Goal: Task Accomplishment & Management: Manage account settings

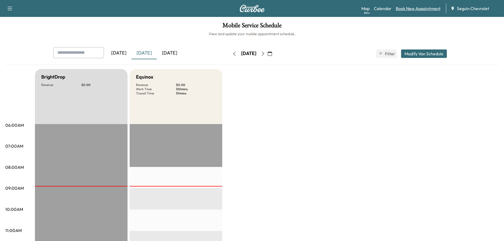
click at [421, 10] on link "Book New Appointment" at bounding box center [418, 8] width 45 height 6
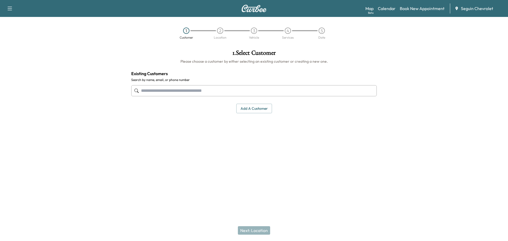
click at [176, 93] on input "text" at bounding box center [254, 90] width 246 height 11
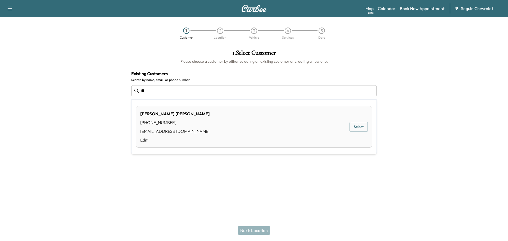
type input "*"
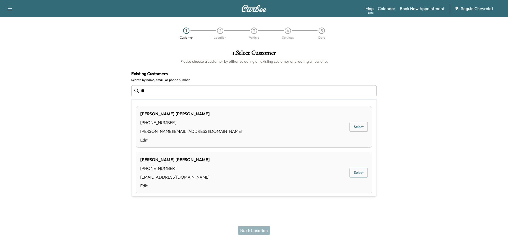
type input "*"
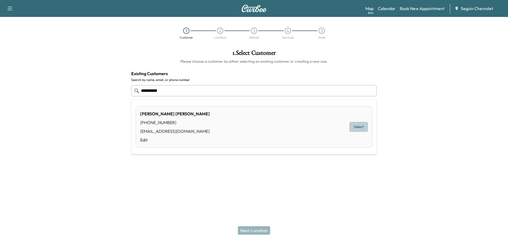
click at [355, 128] on button "Select" at bounding box center [359, 127] width 18 height 10
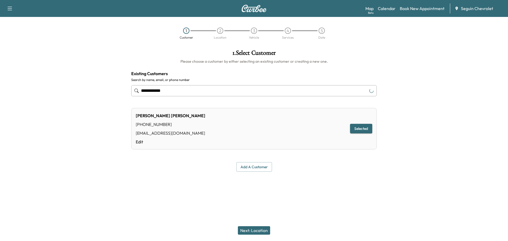
type input "**********"
click at [259, 230] on button "Next: Location" at bounding box center [254, 230] width 32 height 8
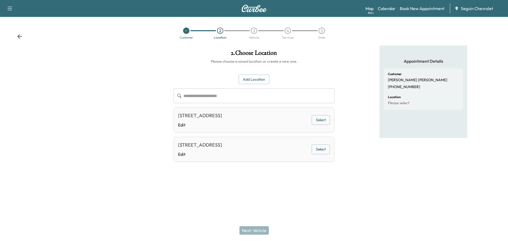
click at [262, 79] on button "Add Location" at bounding box center [254, 80] width 31 height 10
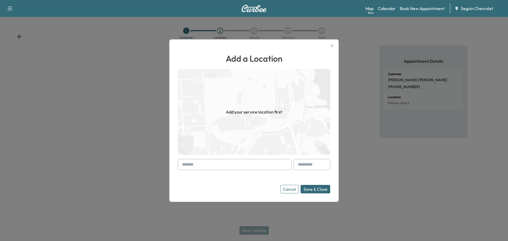
click at [249, 161] on input "text" at bounding box center [235, 164] width 114 height 11
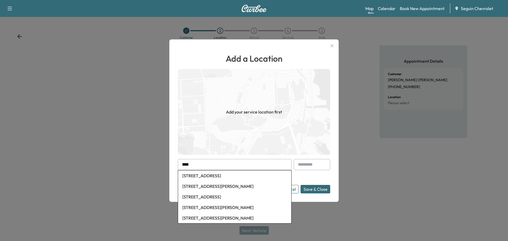
click at [215, 218] on li "[STREET_ADDRESS][PERSON_NAME]" at bounding box center [234, 218] width 113 height 11
type input "**********"
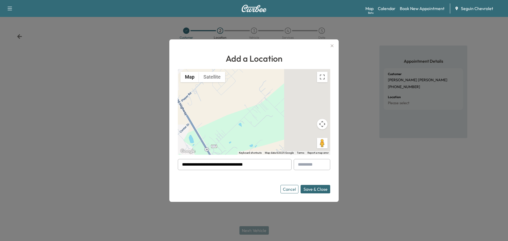
click at [315, 188] on button "Save & Close" at bounding box center [316, 189] width 30 height 8
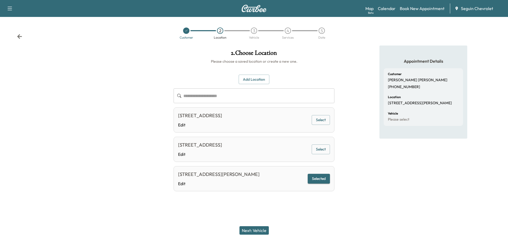
click at [256, 228] on button "Next: Vehicle" at bounding box center [254, 230] width 29 height 8
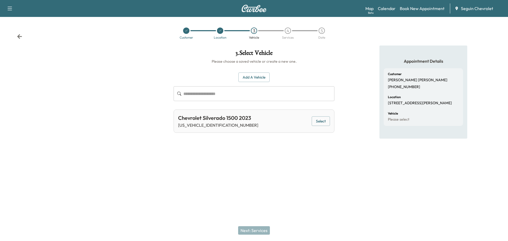
click at [324, 124] on button "Select" at bounding box center [321, 121] width 18 height 10
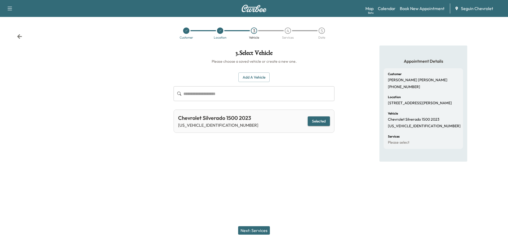
click at [256, 229] on button "Next: Services" at bounding box center [254, 230] width 32 height 8
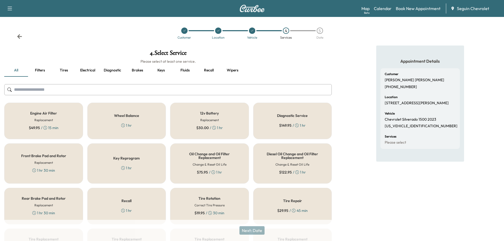
click at [136, 204] on div "Recall 1 hr" at bounding box center [126, 206] width 79 height 37
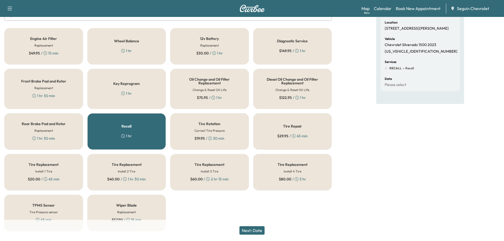
scroll to position [86, 0]
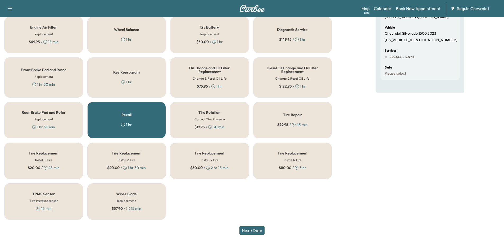
click at [253, 230] on button "Next: Date" at bounding box center [252, 230] width 25 height 8
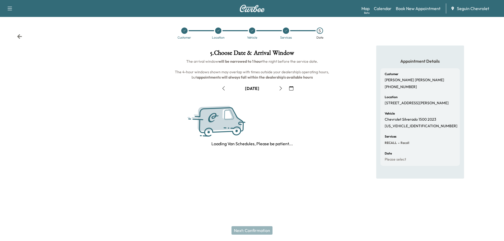
scroll to position [0, 0]
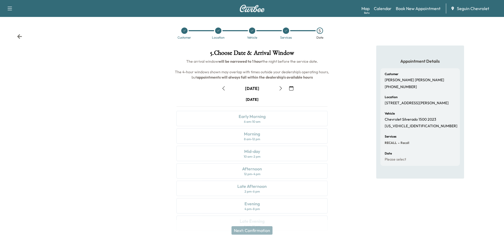
click at [291, 89] on icon "button" at bounding box center [291, 88] width 4 height 4
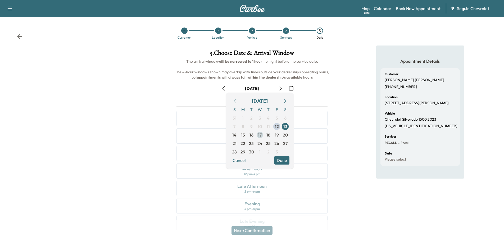
click at [260, 135] on span "17" at bounding box center [260, 135] width 4 height 6
click at [287, 160] on button "Done" at bounding box center [281, 160] width 15 height 8
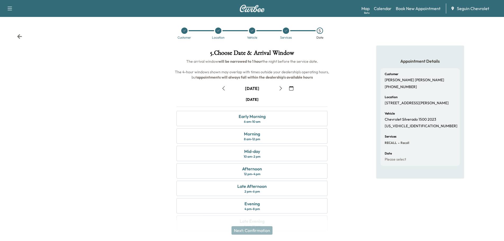
scroll to position [13, 0]
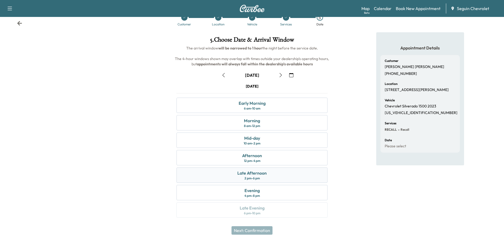
click at [272, 175] on div "Late Afternoon 2 pm - 6 pm" at bounding box center [252, 175] width 151 height 15
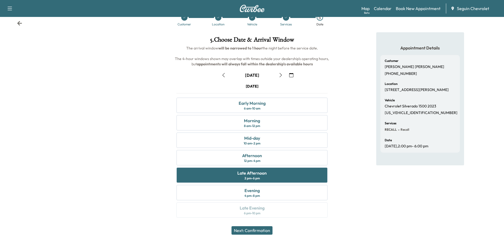
click at [260, 231] on button "Next: Confirmation" at bounding box center [252, 230] width 41 height 8
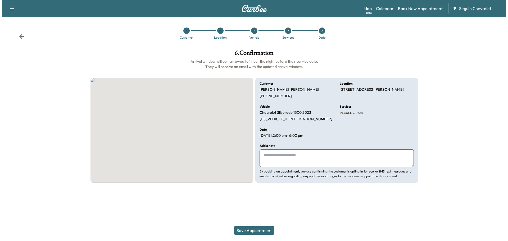
scroll to position [0, 0]
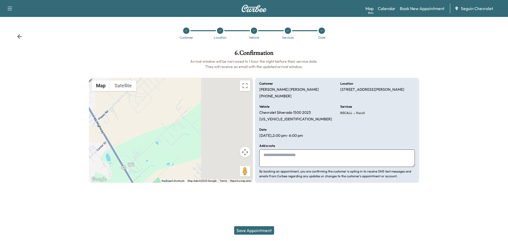
click at [270, 156] on textarea at bounding box center [337, 158] width 156 height 17
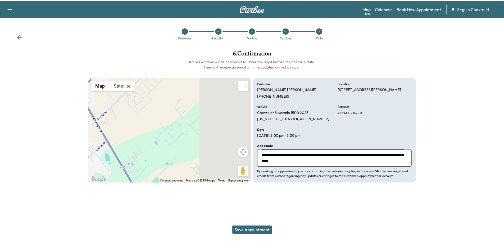
scroll to position [13, 0]
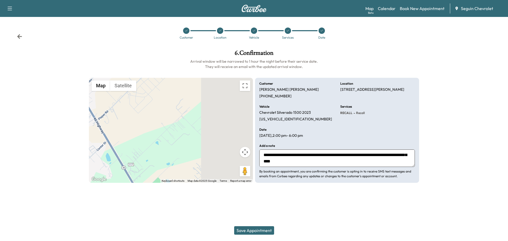
type textarea "**********"
click at [260, 229] on button "Save Appointment" at bounding box center [254, 230] width 40 height 8
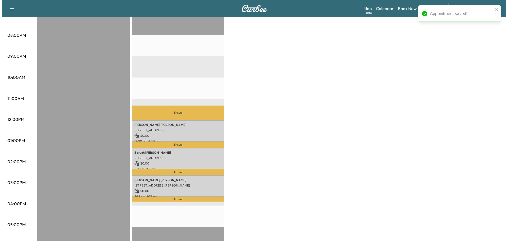
scroll to position [132, 0]
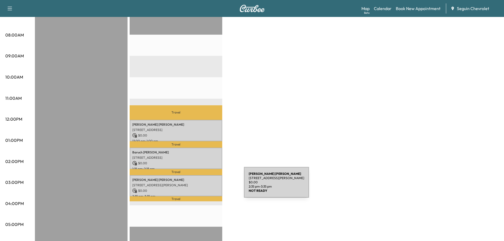
click at [204, 186] on div "[PERSON_NAME] [STREET_ADDRESS][PERSON_NAME] $ 0.00 2:35 pm - 3:35 pm" at bounding box center [176, 185] width 93 height 21
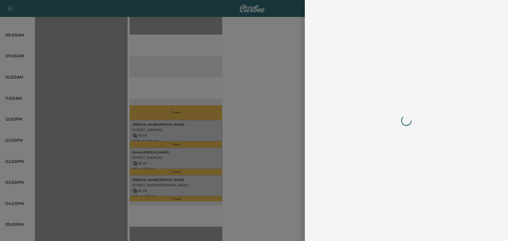
scroll to position [0, 0]
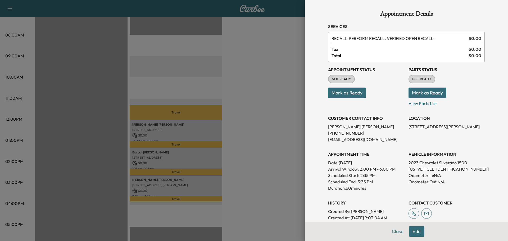
click at [202, 131] on div at bounding box center [254, 120] width 508 height 241
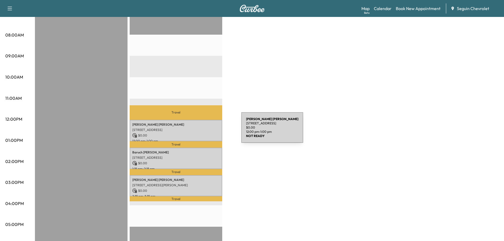
click at [202, 131] on div "[PERSON_NAME] [STREET_ADDRESS] $ 0.00 12:00 pm - 1:00 pm" at bounding box center [176, 130] width 93 height 21
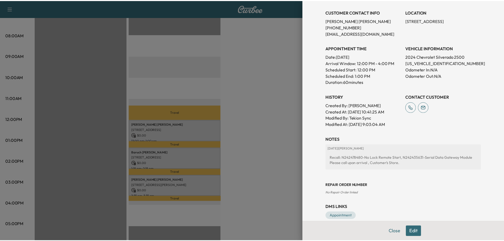
scroll to position [115, 0]
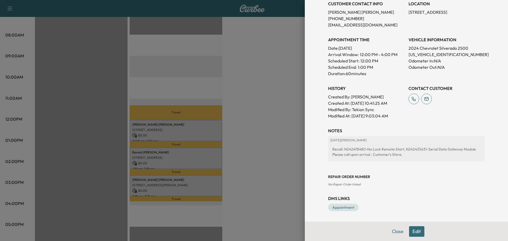
click at [249, 173] on div at bounding box center [254, 120] width 508 height 241
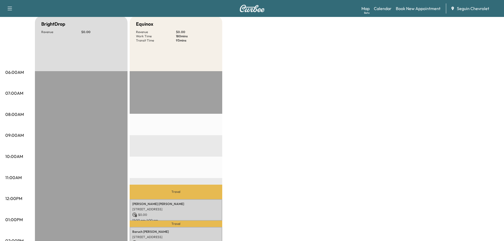
scroll to position [0, 0]
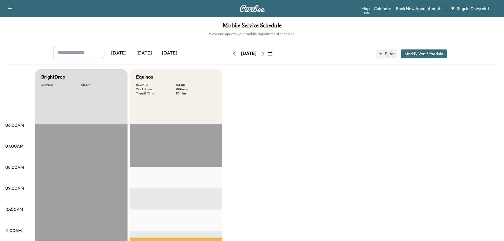
click at [272, 53] on icon "button" at bounding box center [270, 54] width 4 height 4
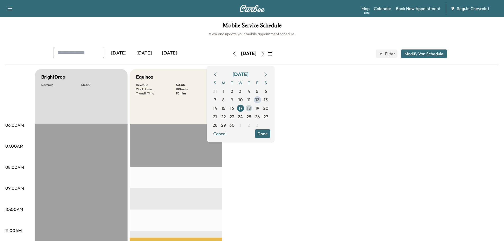
click at [251, 107] on span "18" at bounding box center [249, 108] width 4 height 6
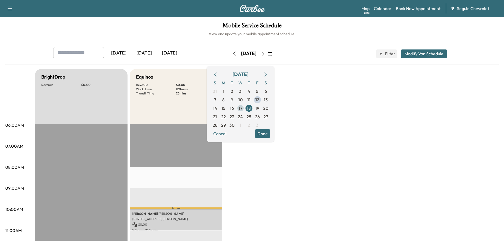
click at [245, 107] on span "17" at bounding box center [240, 108] width 8 height 8
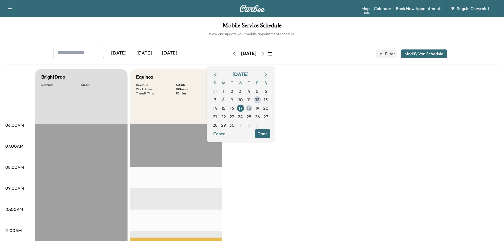
click at [251, 108] on span "18" at bounding box center [249, 108] width 4 height 6
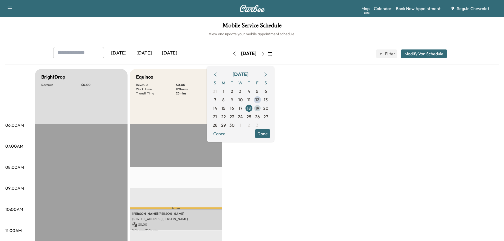
click at [259, 106] on span "19" at bounding box center [257, 108] width 4 height 6
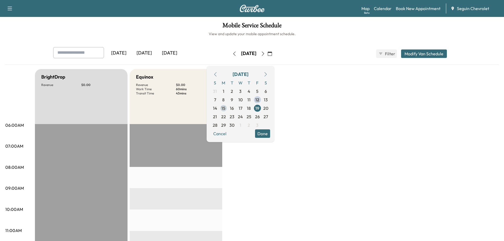
drag, startPoint x: 239, startPoint y: 108, endPoint x: 242, endPoint y: 108, distance: 3.2
click at [226, 109] on span "15" at bounding box center [224, 108] width 4 height 6
click at [234, 108] on span "16" at bounding box center [232, 108] width 4 height 6
click at [421, 8] on link "Book New Appointment" at bounding box center [418, 8] width 45 height 6
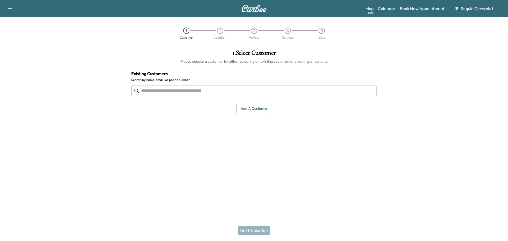
click at [174, 92] on input "text" at bounding box center [254, 90] width 246 height 11
type input "*"
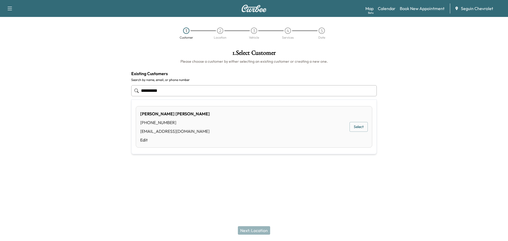
click at [357, 128] on button "Select" at bounding box center [359, 127] width 18 height 10
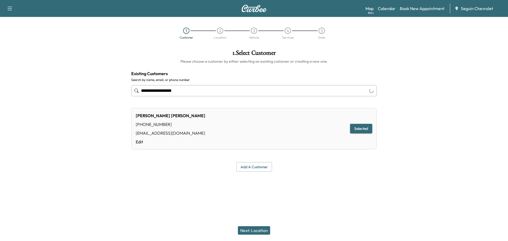
type input "**********"
click at [357, 128] on button "Selected" at bounding box center [361, 129] width 22 height 10
click at [262, 229] on button "Next: Location" at bounding box center [254, 230] width 32 height 8
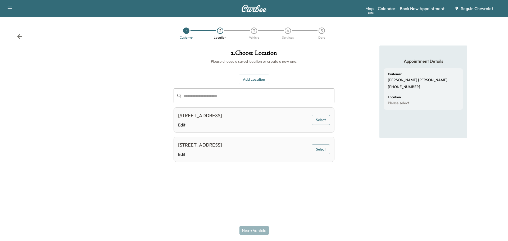
click at [321, 121] on button "Select" at bounding box center [321, 120] width 18 height 10
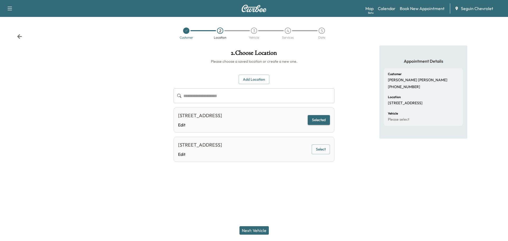
click at [259, 229] on button "Next: Vehicle" at bounding box center [254, 230] width 29 height 8
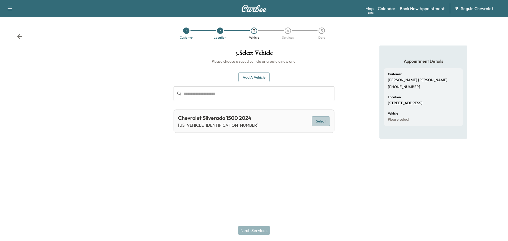
click at [316, 120] on button "Select" at bounding box center [321, 121] width 18 height 10
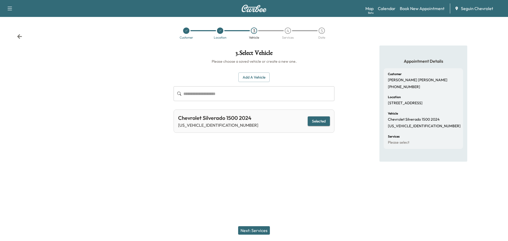
click at [260, 230] on button "Next: Services" at bounding box center [254, 230] width 32 height 8
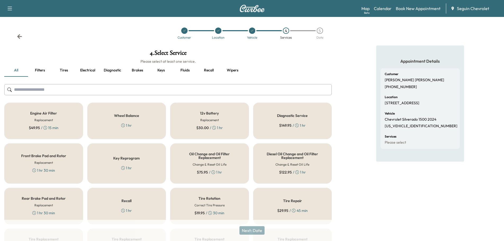
click at [145, 206] on div "Recall 1 hr" at bounding box center [126, 206] width 79 height 37
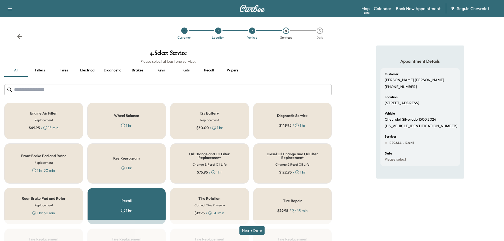
click at [258, 229] on button "Next: Date" at bounding box center [252, 230] width 25 height 8
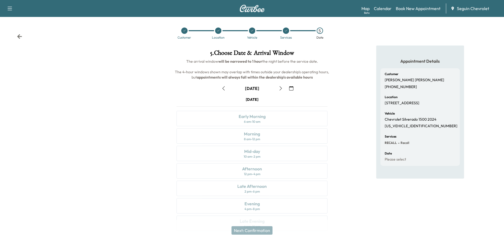
click at [291, 87] on icon "button" at bounding box center [291, 88] width 4 height 4
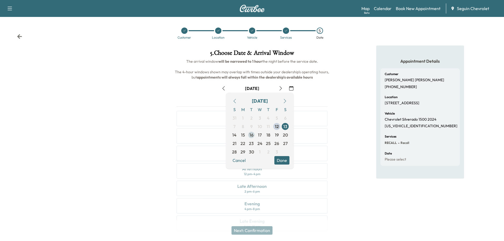
click at [253, 136] on span "16" at bounding box center [252, 135] width 4 height 6
click at [280, 159] on button "Done" at bounding box center [281, 160] width 15 height 8
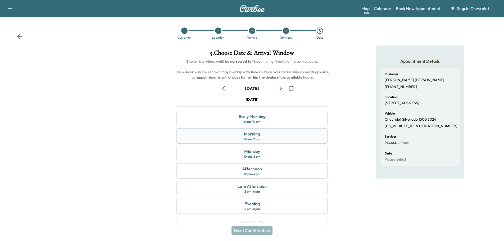
click at [251, 135] on div "Morning" at bounding box center [252, 134] width 16 height 6
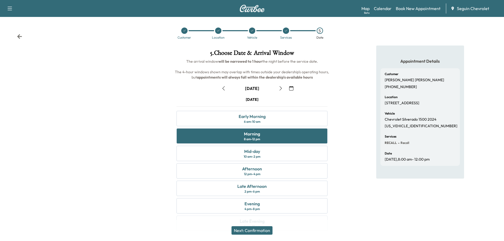
click at [263, 229] on button "Next: Confirmation" at bounding box center [252, 230] width 41 height 8
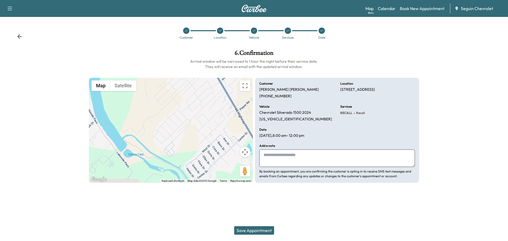
click at [283, 156] on textarea at bounding box center [337, 158] width 156 height 17
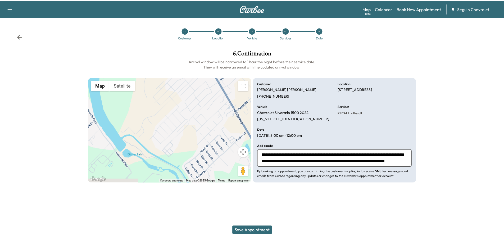
scroll to position [10, 0]
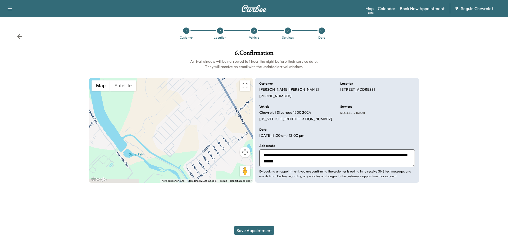
type textarea "**********"
click at [262, 230] on button "Save Appointment" at bounding box center [254, 230] width 40 height 8
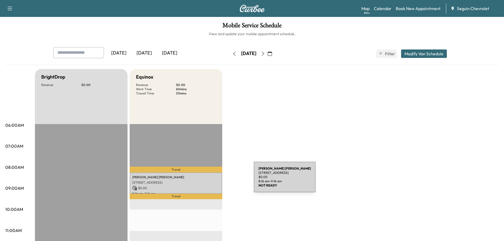
click at [215, 177] on div "[PERSON_NAME] [STREET_ADDRESS] $ 0.00 8:16 am - 9:16 am" at bounding box center [176, 183] width 93 height 21
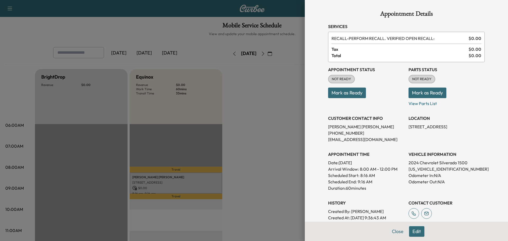
click at [264, 102] on div at bounding box center [254, 120] width 508 height 241
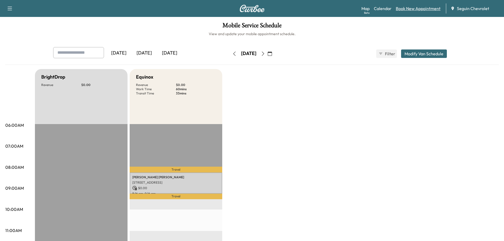
click at [417, 9] on link "Book New Appointment" at bounding box center [418, 8] width 45 height 6
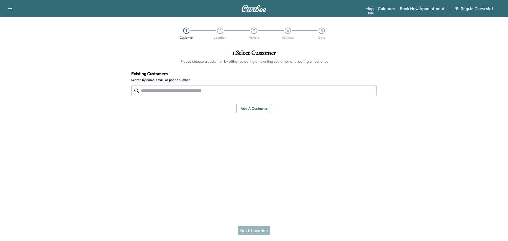
click at [179, 91] on input "text" at bounding box center [254, 90] width 246 height 11
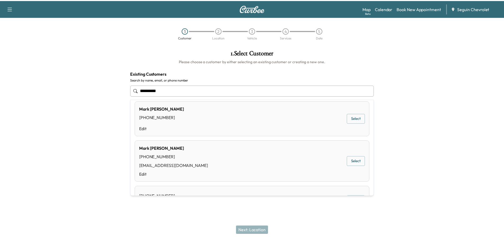
scroll to position [185, 0]
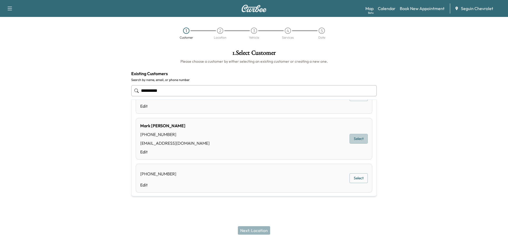
click at [350, 138] on button "Select" at bounding box center [359, 139] width 18 height 10
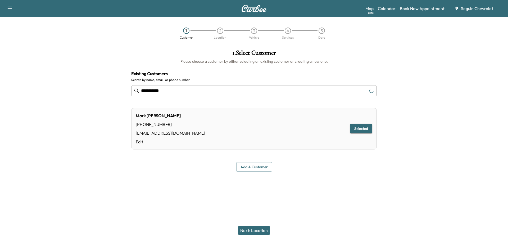
type input "**********"
click at [362, 128] on button "Selected" at bounding box center [361, 129] width 22 height 10
click at [257, 230] on button "Next: Location" at bounding box center [254, 230] width 32 height 8
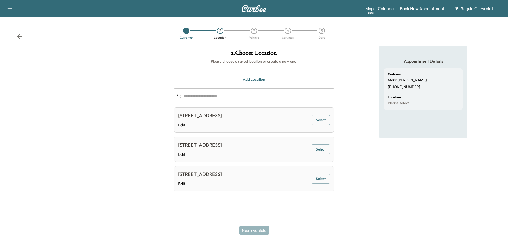
click at [256, 77] on button "Add Location" at bounding box center [254, 80] width 31 height 10
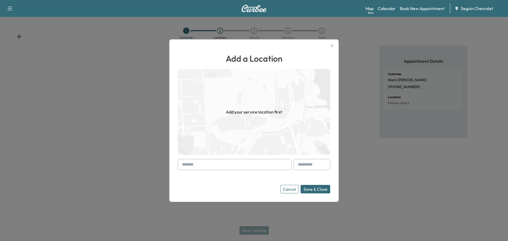
click at [217, 162] on input "text" at bounding box center [235, 164] width 114 height 11
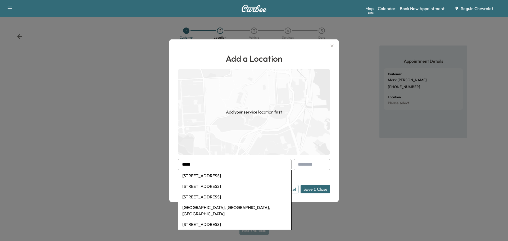
click at [217, 186] on li "[STREET_ADDRESS]" at bounding box center [234, 186] width 113 height 11
type input "**********"
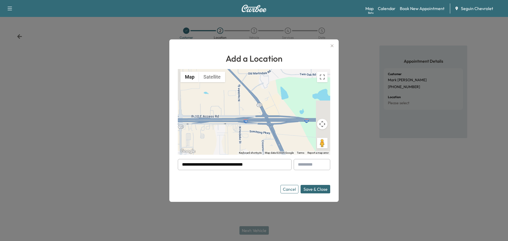
click at [319, 189] on button "Save & Close" at bounding box center [316, 189] width 30 height 8
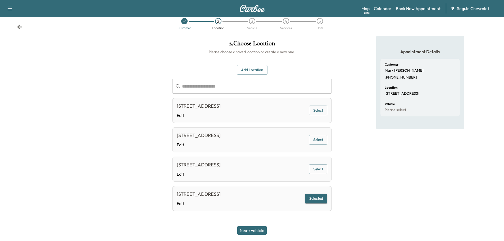
scroll to position [19, 0]
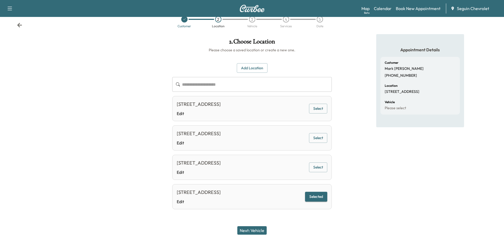
click at [261, 229] on button "Next: Vehicle" at bounding box center [251, 230] width 29 height 8
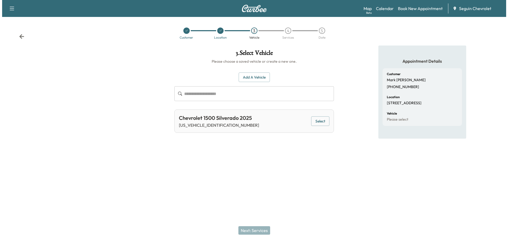
scroll to position [0, 0]
click at [261, 75] on button "Add a Vehicle" at bounding box center [253, 78] width 31 height 10
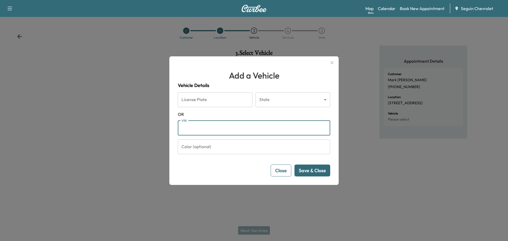
click at [188, 129] on input "VIN" at bounding box center [254, 128] width 152 height 15
type input "**********"
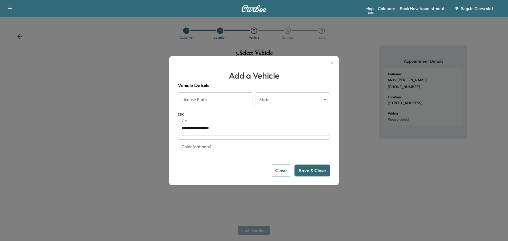
click at [318, 167] on button "Save & Close" at bounding box center [313, 171] width 36 height 12
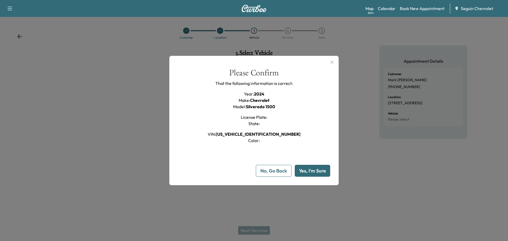
click at [318, 167] on button "Yes, I'm Sure" at bounding box center [312, 171] width 35 height 12
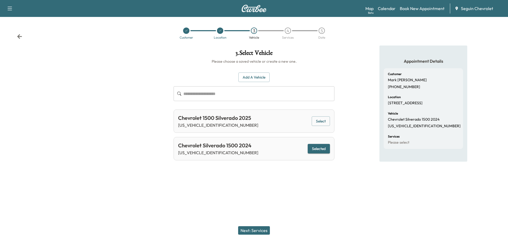
click at [259, 228] on button "Next: Services" at bounding box center [254, 230] width 32 height 8
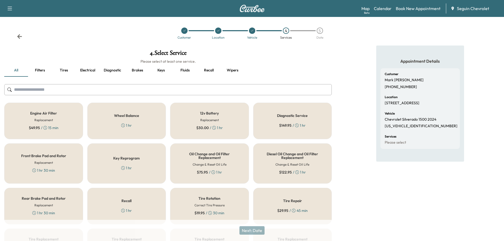
click at [138, 205] on div "Recall 1 hr" at bounding box center [126, 206] width 79 height 37
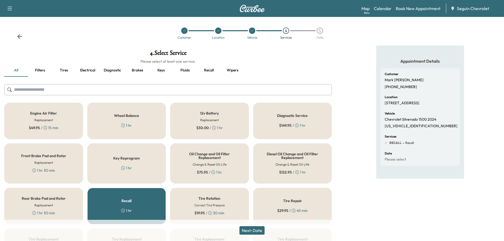
click at [259, 232] on button "Next: Date" at bounding box center [252, 230] width 25 height 8
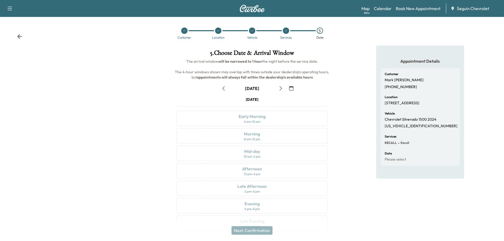
click at [290, 89] on icon "button" at bounding box center [291, 88] width 4 height 4
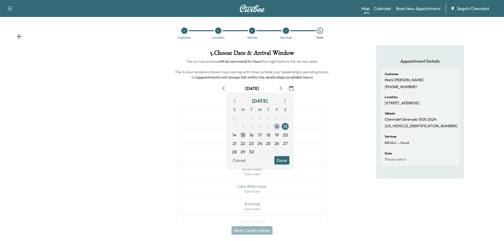
click at [241, 132] on span "15" at bounding box center [243, 135] width 8 height 8
click at [279, 159] on button "Done" at bounding box center [281, 160] width 15 height 8
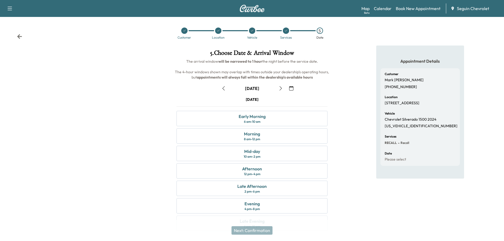
click at [183, 32] on icon at bounding box center [184, 30] width 3 height 3
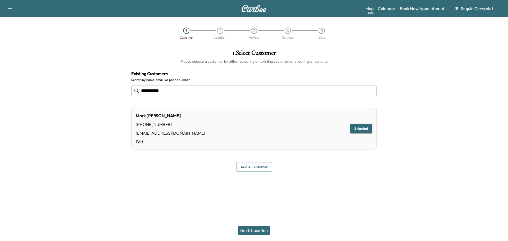
click at [191, 90] on input "**********" at bounding box center [254, 90] width 246 height 11
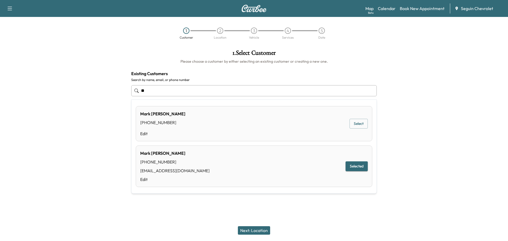
type input "*"
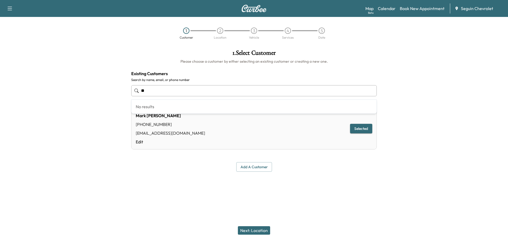
type input "*"
type input "**********"
click at [358, 129] on button "Selected" at bounding box center [361, 129] width 22 height 10
click at [139, 142] on link "Edit" at bounding box center [170, 142] width 69 height 6
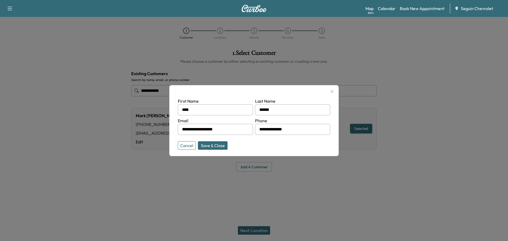
click at [295, 132] on input "**********" at bounding box center [292, 129] width 75 height 11
type input "**********"
click at [203, 110] on input "****" at bounding box center [215, 109] width 75 height 11
click at [207, 145] on button "Save & Close" at bounding box center [213, 145] width 30 height 8
type input "**********"
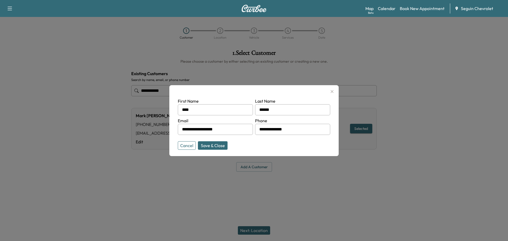
type input "**********"
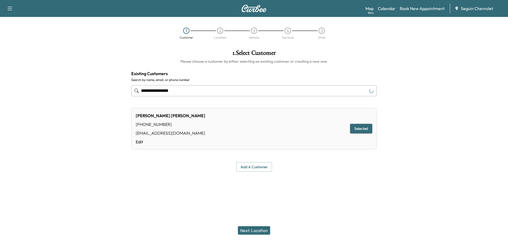
click at [359, 127] on button "Selected" at bounding box center [361, 129] width 22 height 10
click at [260, 229] on button "Next: Location" at bounding box center [254, 230] width 32 height 8
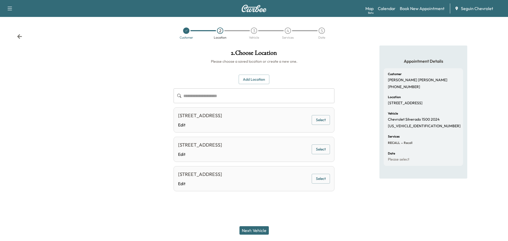
click at [252, 78] on button "Add Location" at bounding box center [254, 80] width 31 height 10
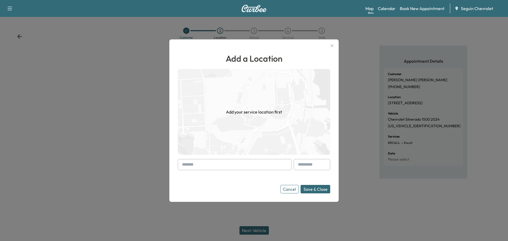
click at [219, 168] on input "text" at bounding box center [235, 164] width 114 height 11
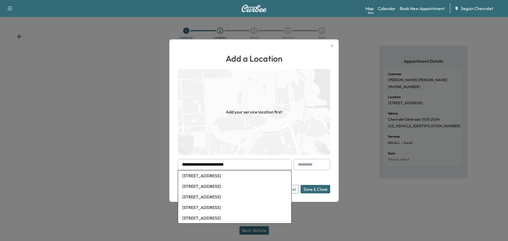
click at [227, 192] on li "[STREET_ADDRESS]" at bounding box center [234, 186] width 113 height 11
type input "**********"
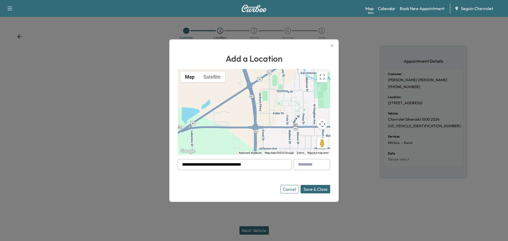
click at [320, 187] on button "Save & Close" at bounding box center [316, 189] width 30 height 8
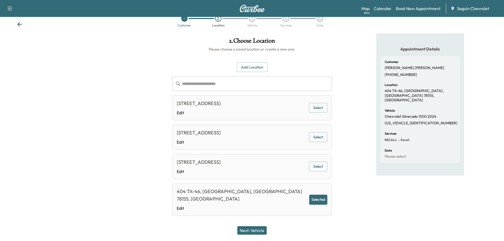
scroll to position [19, 0]
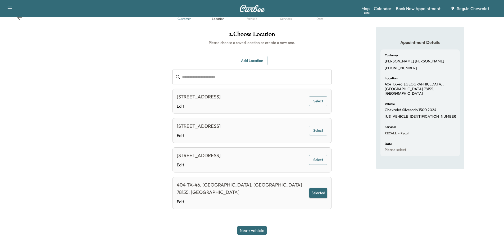
click at [253, 230] on button "Next: Vehicle" at bounding box center [251, 230] width 29 height 8
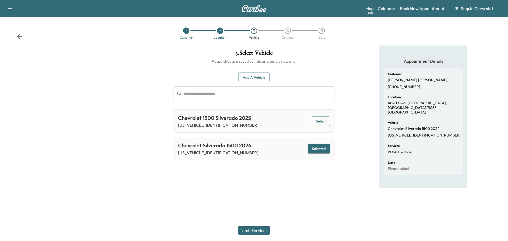
click at [321, 151] on button "Selected" at bounding box center [319, 149] width 22 height 10
click at [259, 230] on button "Next: Services" at bounding box center [254, 230] width 32 height 8
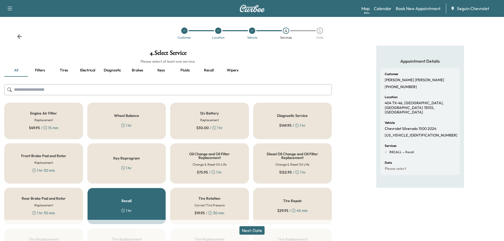
click at [142, 205] on div "Recall 1 hr" at bounding box center [126, 206] width 79 height 37
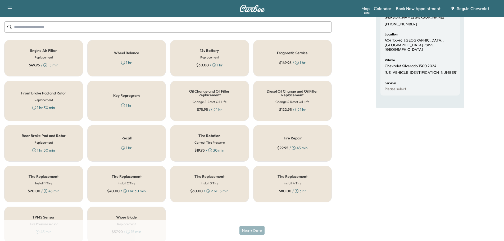
scroll to position [79, 0]
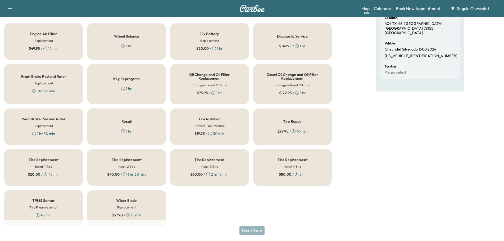
click at [143, 124] on div "Recall 1 hr" at bounding box center [126, 127] width 79 height 37
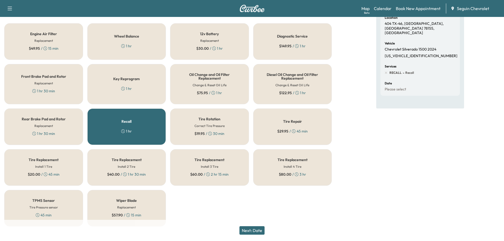
click at [260, 228] on button "Next: Date" at bounding box center [252, 230] width 25 height 8
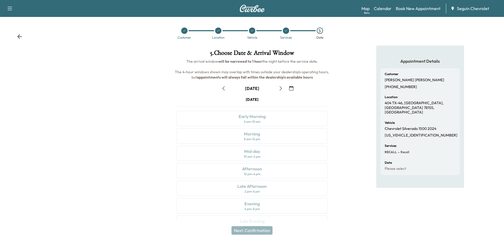
click at [290, 88] on icon "button" at bounding box center [291, 88] width 4 height 4
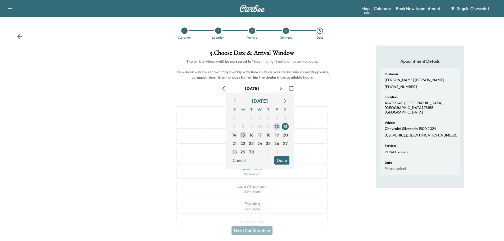
click at [241, 134] on span "15" at bounding box center [243, 135] width 4 height 6
click at [281, 157] on button "Done" at bounding box center [281, 160] width 15 height 8
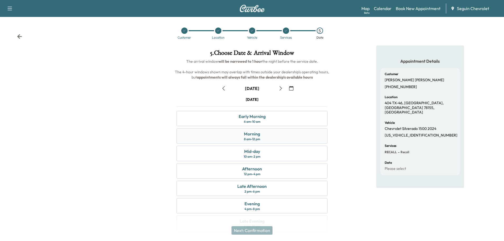
click at [274, 134] on div "Morning 8 am - 12 pm" at bounding box center [252, 135] width 151 height 15
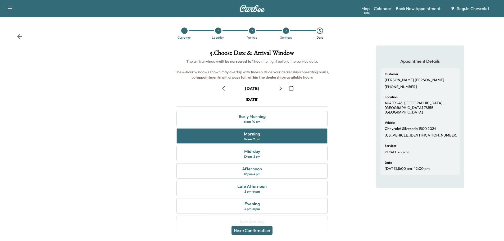
click at [264, 232] on button "Next: Confirmation" at bounding box center [252, 230] width 41 height 8
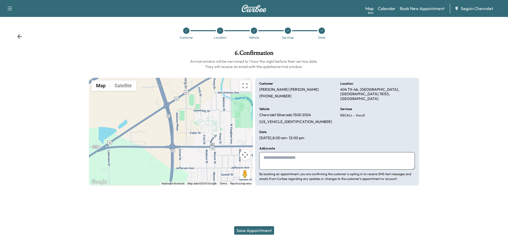
click at [283, 159] on textarea at bounding box center [337, 160] width 156 height 17
click at [395, 154] on textarea "**********" at bounding box center [337, 160] width 156 height 17
click at [398, 154] on textarea "**********" at bounding box center [337, 160] width 156 height 17
type textarea "**********"
click at [188, 31] on div at bounding box center [186, 31] width 6 height 6
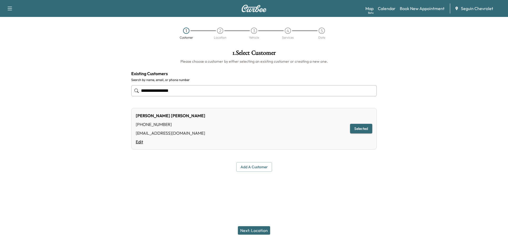
click at [142, 143] on link "Edit" at bounding box center [171, 142] width 70 height 6
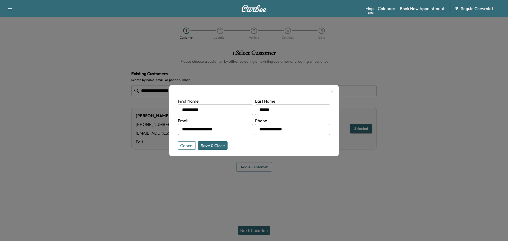
click at [293, 131] on input "**********" at bounding box center [292, 129] width 75 height 11
click at [219, 145] on button "Save & Close" at bounding box center [213, 145] width 30 height 8
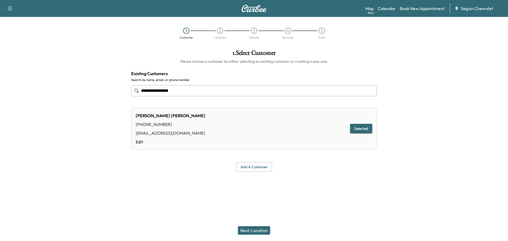
click at [223, 31] on div "2" at bounding box center [220, 31] width 34 height 6
click at [141, 141] on link "Edit" at bounding box center [171, 142] width 70 height 6
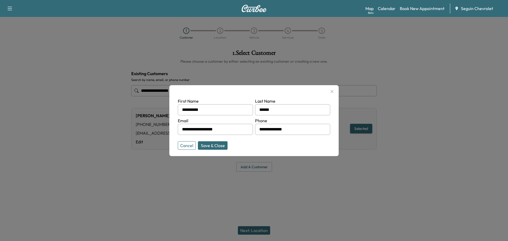
click at [290, 129] on input "**********" at bounding box center [292, 129] width 75 height 11
click at [210, 145] on button "Save & Close" at bounding box center [213, 145] width 30 height 8
type input "**********"
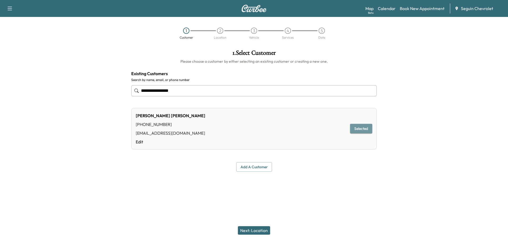
click at [361, 128] on button "Selected" at bounding box center [361, 129] width 22 height 10
click at [259, 230] on button "Next: Location" at bounding box center [254, 230] width 32 height 8
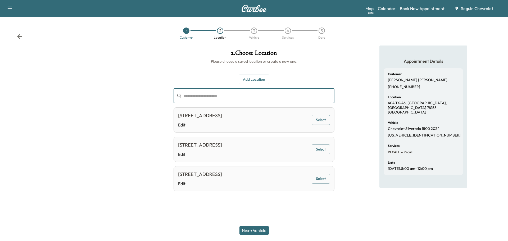
click at [210, 96] on input "text" at bounding box center [258, 95] width 151 height 15
click at [260, 231] on button "Next: Vehicle" at bounding box center [254, 230] width 29 height 8
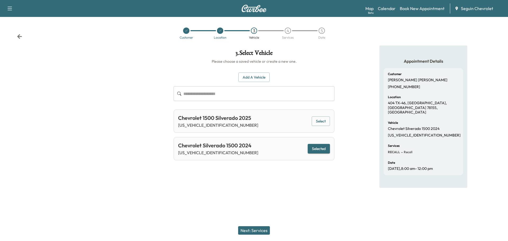
click at [264, 229] on button "Next: Services" at bounding box center [254, 230] width 32 height 8
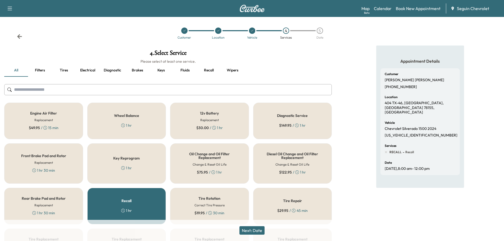
click at [256, 229] on button "Next: Date" at bounding box center [252, 230] width 25 height 8
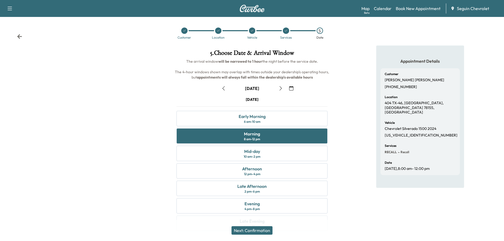
click at [263, 227] on button "Next: Confirmation" at bounding box center [252, 230] width 41 height 8
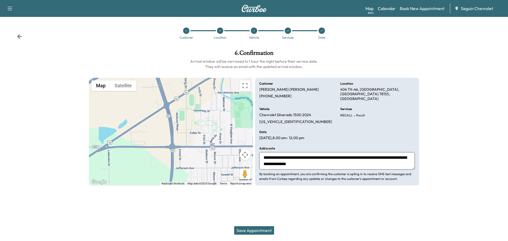
click at [370, 160] on textarea "**********" at bounding box center [337, 160] width 156 height 17
type textarea "**********"
click at [261, 229] on button "Save Appointment" at bounding box center [254, 230] width 40 height 8
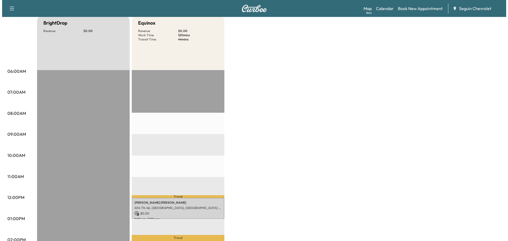
scroll to position [79, 0]
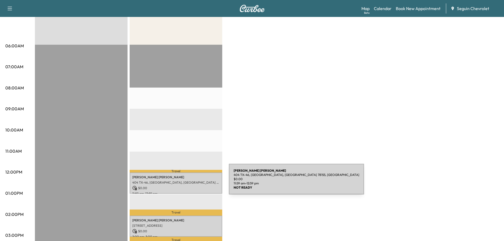
click at [189, 182] on p "404 TX-46, [GEOGRAPHIC_DATA], [GEOGRAPHIC_DATA] 78155, [GEOGRAPHIC_DATA]" at bounding box center [175, 183] width 87 height 4
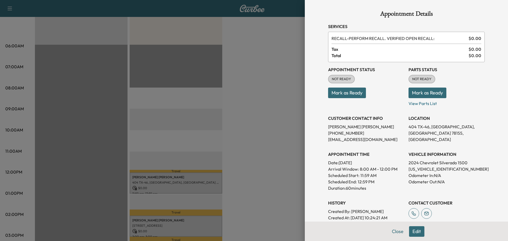
click at [411, 229] on button "Edit" at bounding box center [416, 231] width 15 height 11
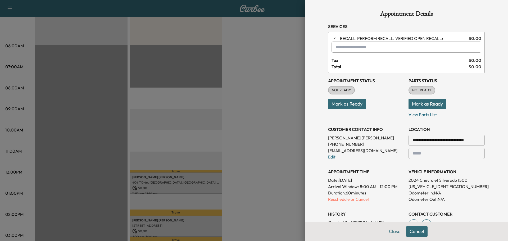
scroll to position [53, 0]
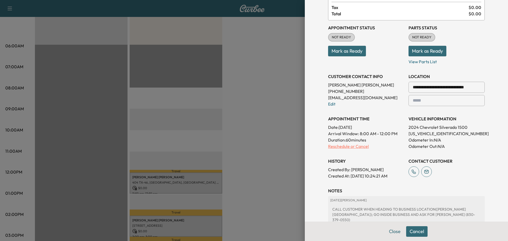
click at [338, 147] on p "Reschedule or Cancel" at bounding box center [366, 146] width 76 height 6
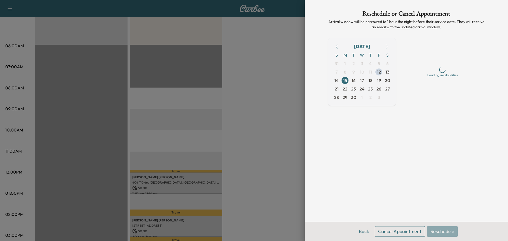
scroll to position [0, 0]
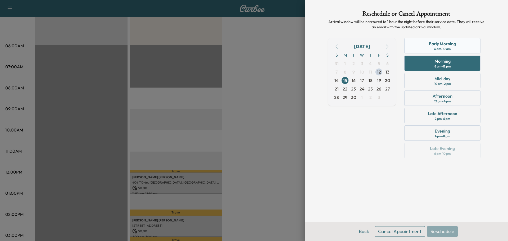
click at [453, 45] on div "Early Morning" at bounding box center [442, 43] width 27 height 6
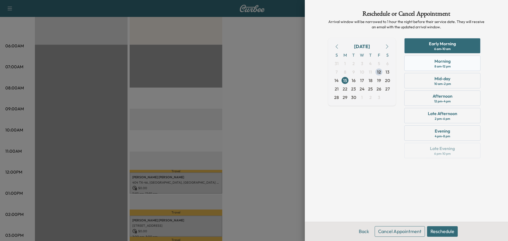
click at [438, 64] on div "Morning" at bounding box center [443, 61] width 16 height 6
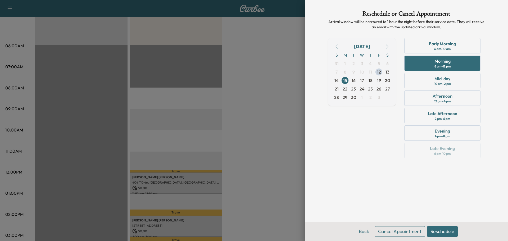
click at [441, 227] on button "Reschedule" at bounding box center [442, 231] width 31 height 11
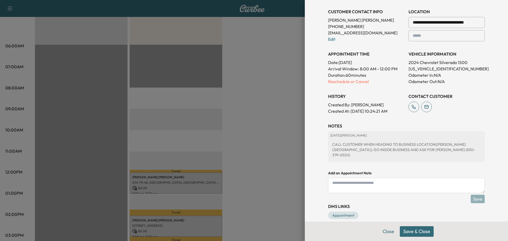
scroll to position [120, 0]
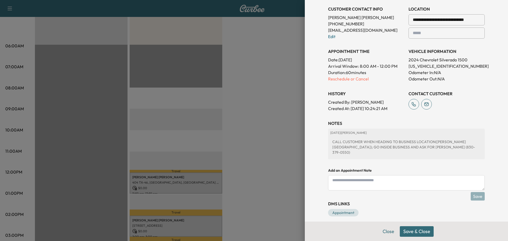
click at [347, 177] on textarea at bounding box center [406, 182] width 157 height 15
type textarea "**********"
click at [472, 192] on button "Save" at bounding box center [478, 196] width 14 height 8
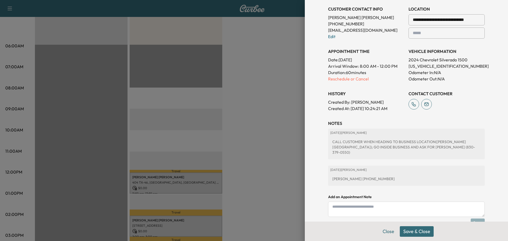
click at [413, 230] on button "Save & Close" at bounding box center [417, 231] width 34 height 11
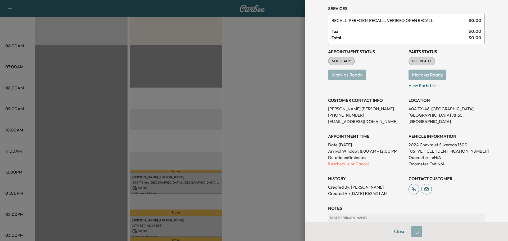
scroll to position [0, 0]
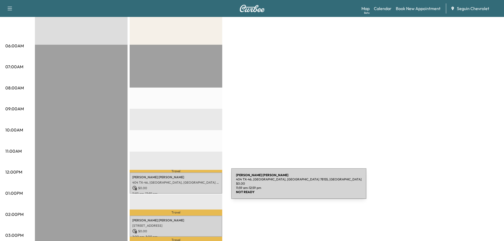
click at [192, 187] on p "$ 0.00" at bounding box center [175, 188] width 87 height 5
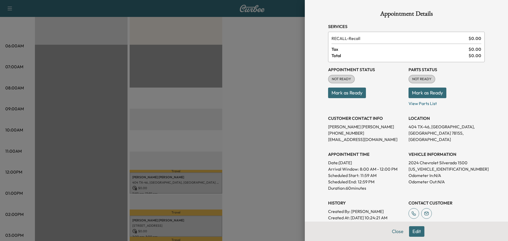
click at [280, 122] on div at bounding box center [254, 120] width 508 height 241
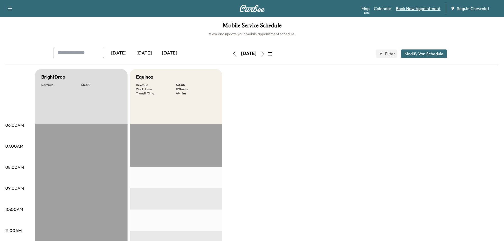
click at [409, 9] on link "Book New Appointment" at bounding box center [418, 8] width 45 height 6
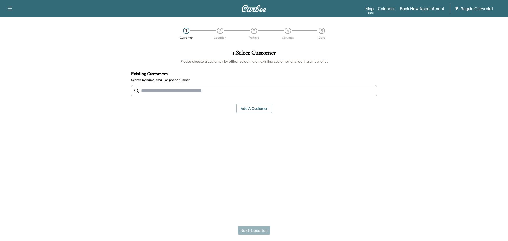
click at [185, 91] on input "text" at bounding box center [254, 90] width 246 height 11
type input "*"
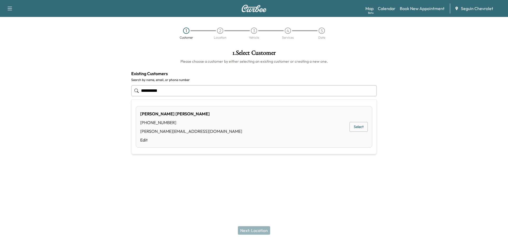
click at [358, 127] on button "Select" at bounding box center [359, 127] width 18 height 10
type input "**********"
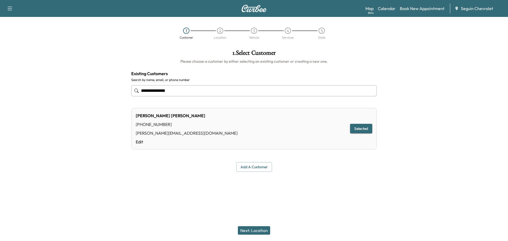
click at [261, 229] on button "Next: Location" at bounding box center [254, 230] width 32 height 8
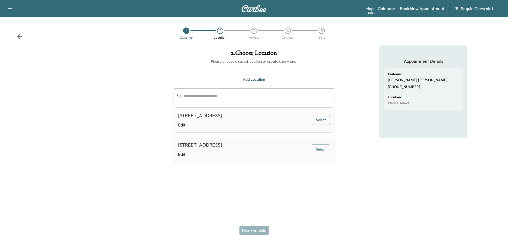
click at [323, 118] on button "Select" at bounding box center [321, 120] width 18 height 10
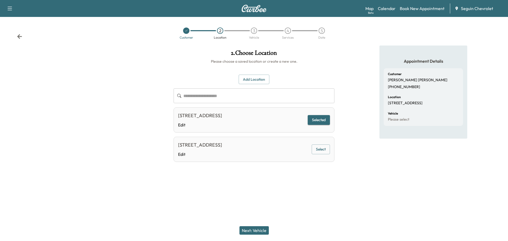
click at [261, 228] on button "Next: Vehicle" at bounding box center [254, 230] width 29 height 8
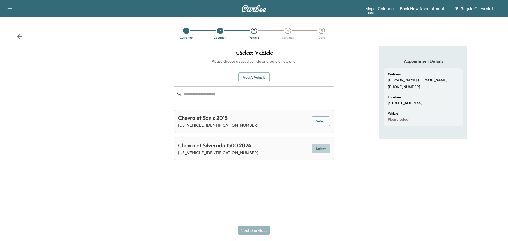
click at [321, 147] on button "Select" at bounding box center [321, 149] width 18 height 10
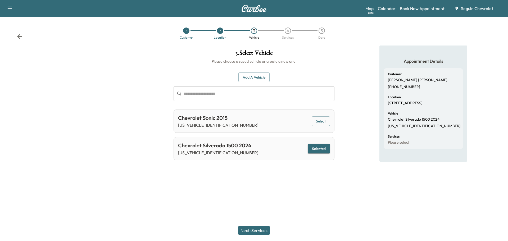
click at [255, 228] on button "Next: Services" at bounding box center [254, 230] width 32 height 8
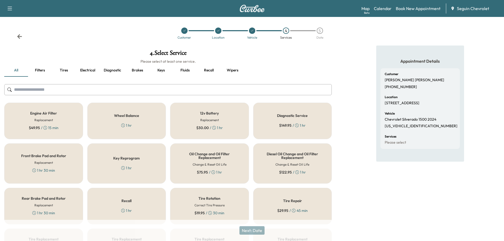
click at [137, 208] on div "Recall 1 hr" at bounding box center [126, 206] width 79 height 37
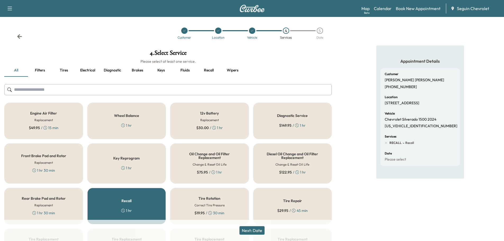
click at [259, 229] on button "Next: Date" at bounding box center [252, 230] width 25 height 8
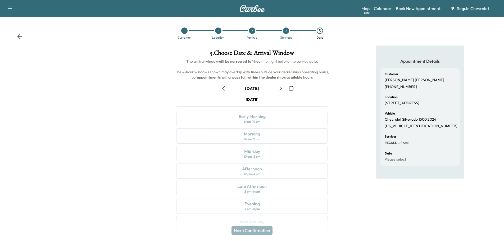
click at [290, 88] on icon "button" at bounding box center [291, 88] width 4 height 4
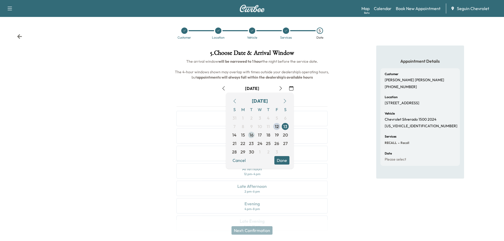
click at [250, 136] on span "16" at bounding box center [252, 135] width 4 height 6
click at [283, 159] on button "Done" at bounding box center [281, 160] width 15 height 8
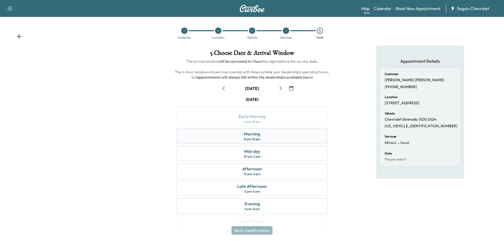
click at [250, 132] on div "Morning" at bounding box center [252, 134] width 16 height 6
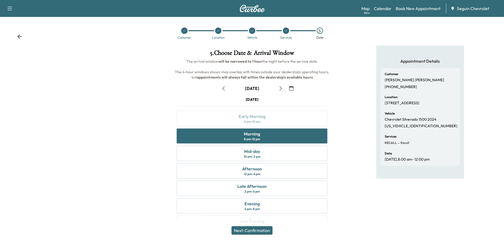
click at [262, 229] on button "Next: Confirmation" at bounding box center [252, 230] width 41 height 8
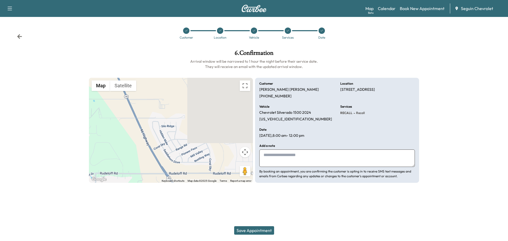
click at [275, 160] on textarea at bounding box center [337, 158] width 156 height 17
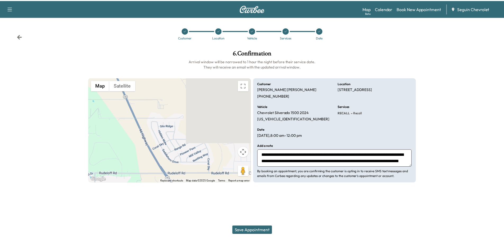
scroll to position [10, 0]
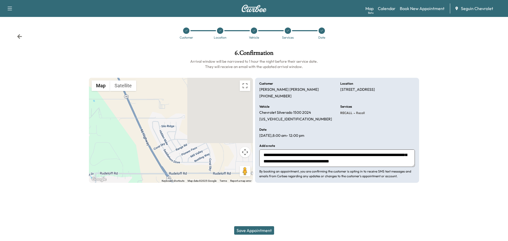
type textarea "**********"
click at [263, 230] on button "Save Appointment" at bounding box center [254, 230] width 40 height 8
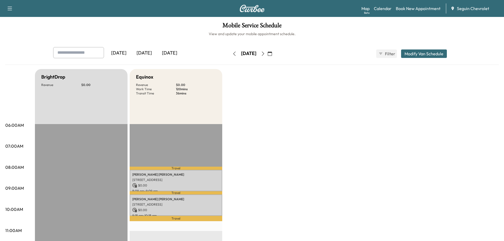
click at [272, 54] on icon "button" at bounding box center [270, 54] width 4 height 4
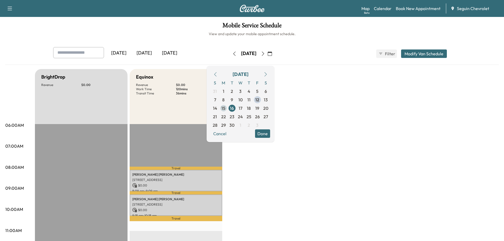
click at [226, 109] on span "15" at bounding box center [224, 108] width 4 height 6
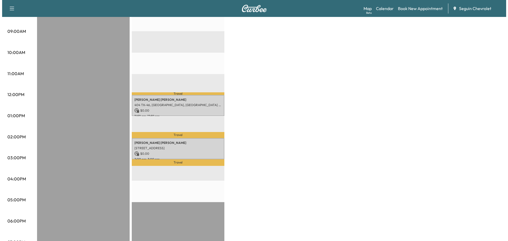
scroll to position [159, 0]
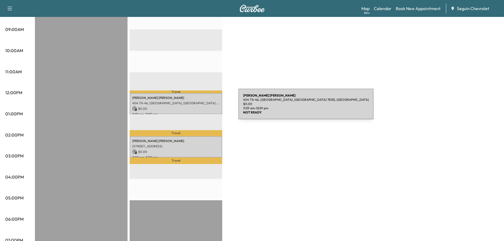
click at [201, 107] on p "$ 0.00" at bounding box center [175, 108] width 87 height 5
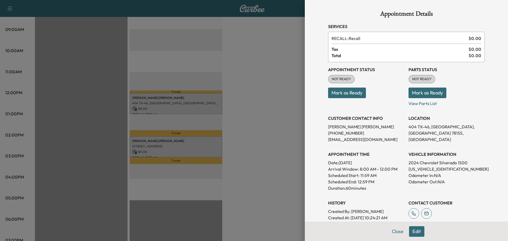
click at [417, 231] on button "Edit" at bounding box center [416, 231] width 15 height 11
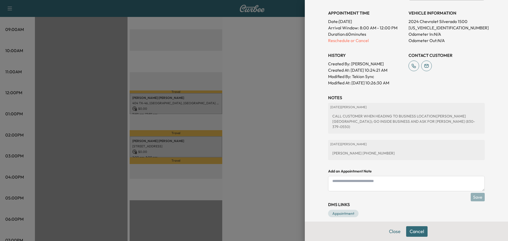
click at [335, 176] on textarea at bounding box center [406, 183] width 157 height 15
click at [267, 80] on div at bounding box center [254, 120] width 508 height 241
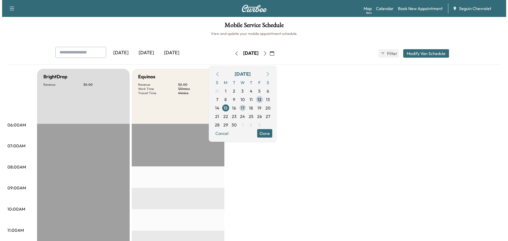
scroll to position [0, 0]
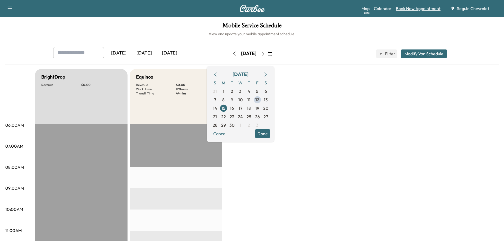
click at [420, 8] on link "Book New Appointment" at bounding box center [418, 8] width 45 height 6
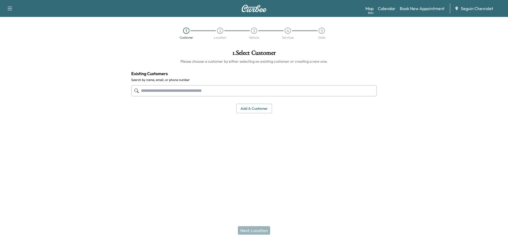
click at [168, 91] on input "text" at bounding box center [254, 90] width 246 height 11
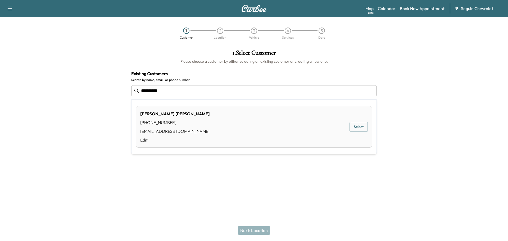
click at [357, 125] on button "Select" at bounding box center [359, 127] width 18 height 10
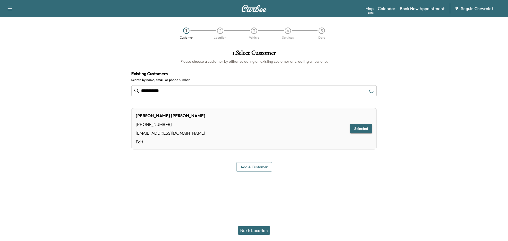
type input "**********"
click at [255, 229] on button "Next: Location" at bounding box center [254, 230] width 32 height 8
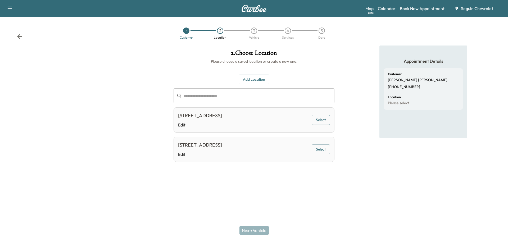
click at [320, 120] on button "Select" at bounding box center [321, 120] width 18 height 10
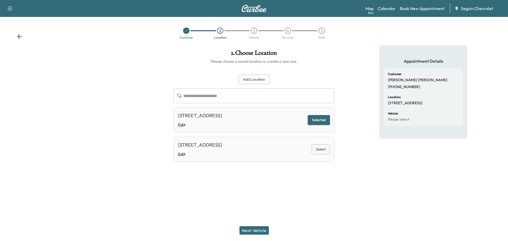
click at [258, 230] on button "Next: Vehicle" at bounding box center [254, 230] width 29 height 8
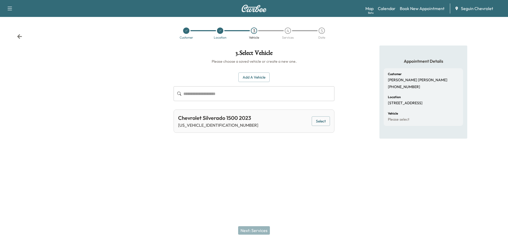
click at [320, 120] on button "Select" at bounding box center [321, 121] width 18 height 10
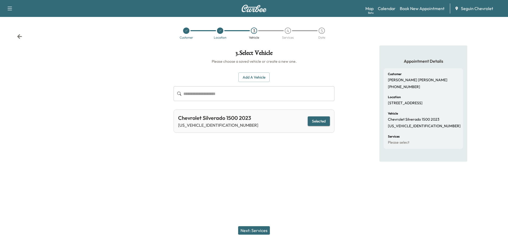
click at [256, 228] on button "Next: Services" at bounding box center [254, 230] width 32 height 8
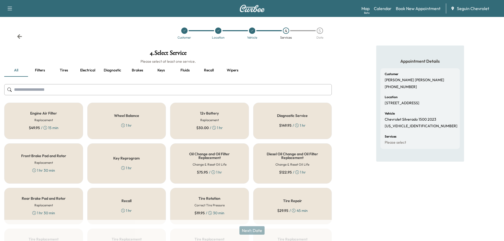
click at [145, 209] on div "Recall 1 hr" at bounding box center [126, 206] width 79 height 37
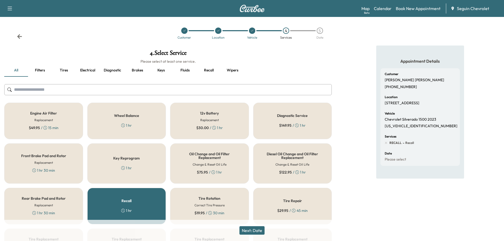
click at [260, 231] on button "Next: Date" at bounding box center [252, 230] width 25 height 8
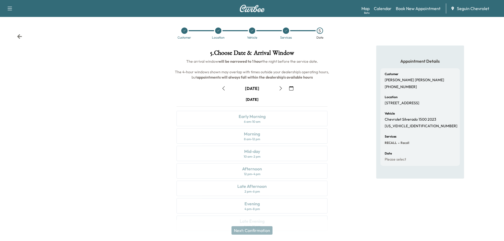
drag, startPoint x: 291, startPoint y: 87, endPoint x: 295, endPoint y: 87, distance: 3.7
click at [292, 87] on icon "button" at bounding box center [291, 88] width 4 height 4
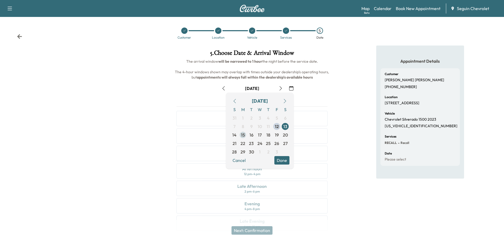
click at [241, 134] on span "15" at bounding box center [243, 135] width 4 height 6
click at [282, 157] on button "Done" at bounding box center [281, 160] width 15 height 8
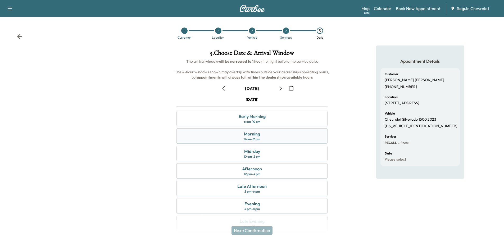
click at [258, 138] on div "8 am - 12 pm" at bounding box center [252, 139] width 16 height 4
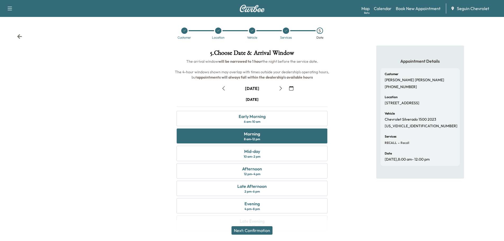
click at [336, 161] on div "Appointment Details Customer [PERSON_NAME] [PHONE_NUMBER] Location [STREET_ADDR…" at bounding box center [420, 142] width 168 height 192
click at [267, 228] on button "Next: Confirmation" at bounding box center [252, 230] width 41 height 8
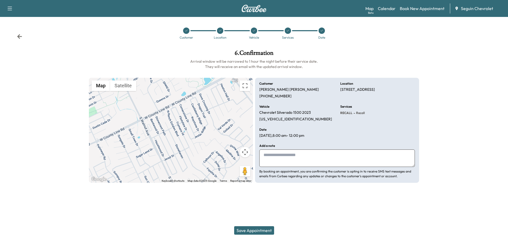
click at [278, 155] on textarea at bounding box center [337, 158] width 156 height 17
click at [298, 155] on textarea "**********" at bounding box center [337, 158] width 156 height 17
click at [409, 154] on textarea "**********" at bounding box center [337, 158] width 156 height 17
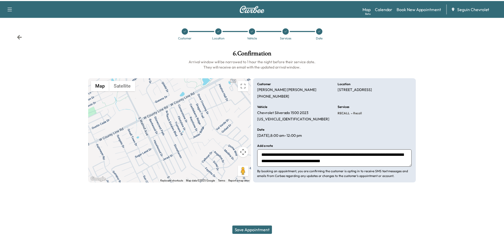
scroll to position [4, 0]
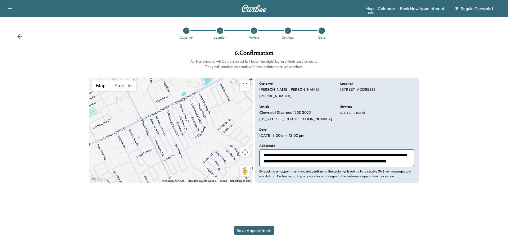
click at [333, 163] on textarea "**********" at bounding box center [337, 158] width 156 height 17
click at [374, 165] on textarea "**********" at bounding box center [337, 158] width 156 height 17
type textarea "**********"
click at [261, 232] on button "Save Appointment" at bounding box center [254, 230] width 40 height 8
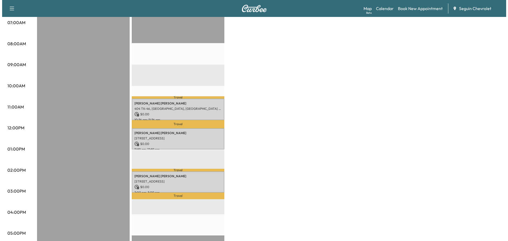
scroll to position [132, 0]
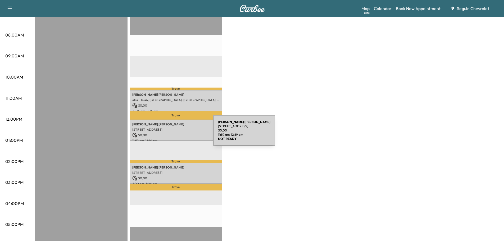
click at [174, 134] on p "$ 0.00" at bounding box center [175, 135] width 87 height 5
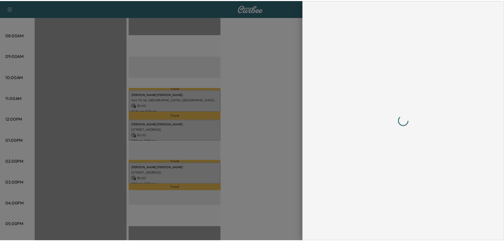
scroll to position [0, 0]
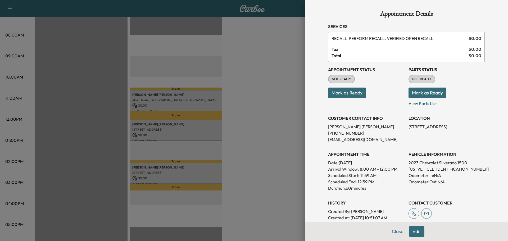
click at [265, 133] on div at bounding box center [254, 120] width 508 height 241
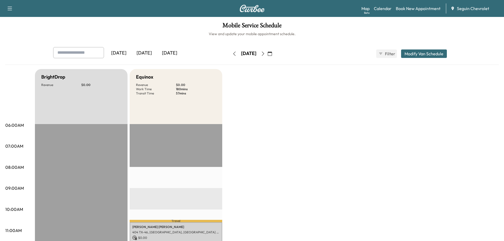
click at [274, 53] on button "button" at bounding box center [269, 53] width 9 height 8
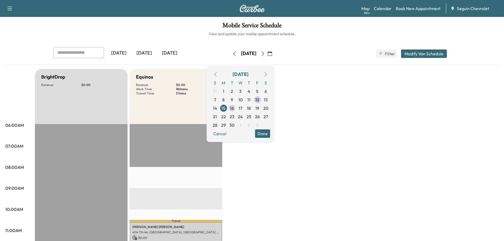
click at [234, 107] on span "16" at bounding box center [232, 108] width 4 height 6
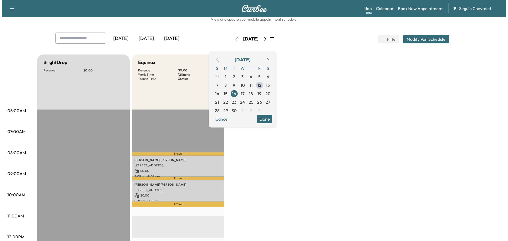
scroll to position [26, 0]
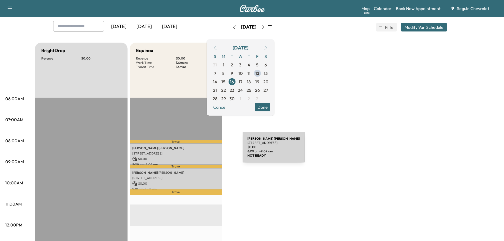
click at [203, 150] on div "[PERSON_NAME] [STREET_ADDRESS] $ 0.00 8:09 am - 9:09 am" at bounding box center [176, 153] width 93 height 21
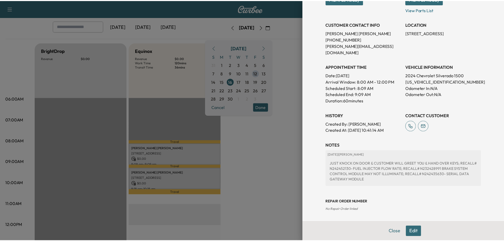
scroll to position [106, 0]
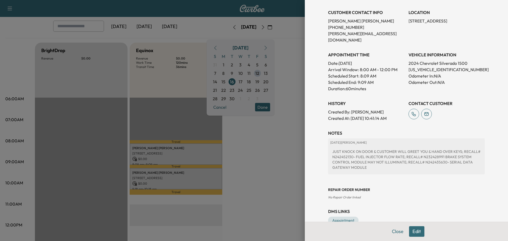
drag, startPoint x: 268, startPoint y: 154, endPoint x: 272, endPoint y: 152, distance: 4.1
click at [270, 155] on div at bounding box center [254, 120] width 508 height 241
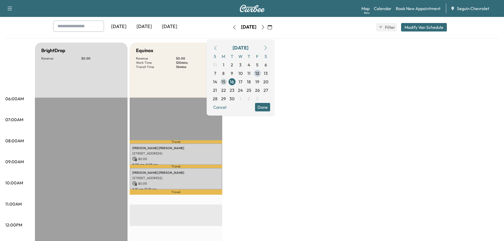
click at [226, 81] on span "15" at bounding box center [224, 82] width 4 height 6
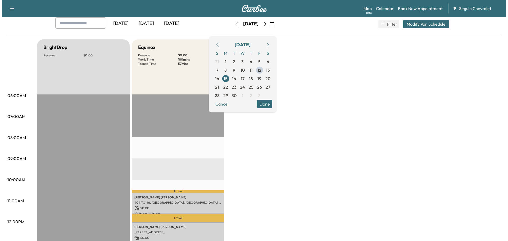
scroll to position [106, 0]
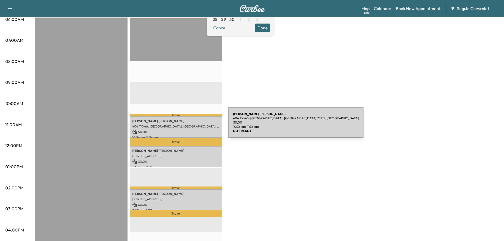
click at [189, 126] on p "404 TX-46, [GEOGRAPHIC_DATA], [GEOGRAPHIC_DATA] 78155, [GEOGRAPHIC_DATA]" at bounding box center [175, 126] width 87 height 4
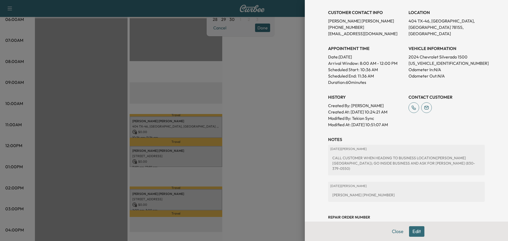
scroll to position [141, 0]
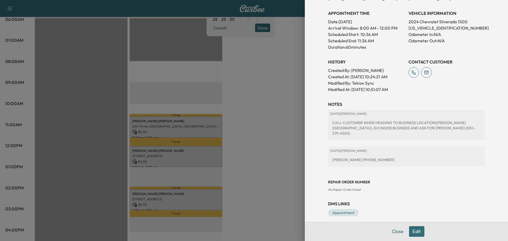
click at [413, 230] on button "Edit" at bounding box center [416, 231] width 15 height 11
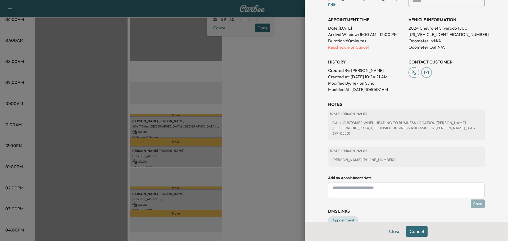
click at [340, 188] on textarea at bounding box center [406, 190] width 157 height 15
click at [400, 187] on textarea "**********" at bounding box center [406, 190] width 157 height 15
click at [416, 187] on textarea "**********" at bounding box center [406, 190] width 157 height 15
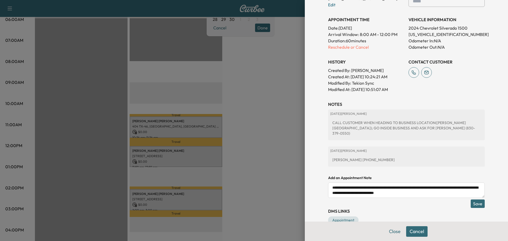
scroll to position [3, 0]
type textarea "**********"
click at [474, 200] on button "Save" at bounding box center [478, 204] width 14 height 8
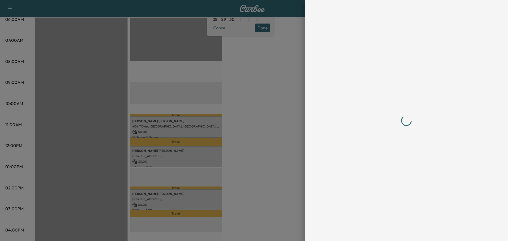
scroll to position [0, 0]
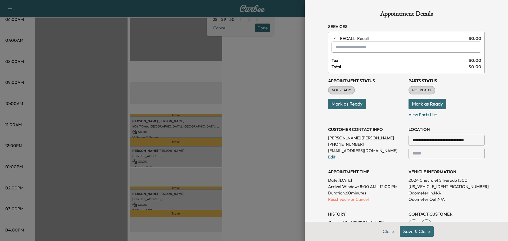
click at [416, 231] on button "Save & Close" at bounding box center [417, 231] width 34 height 11
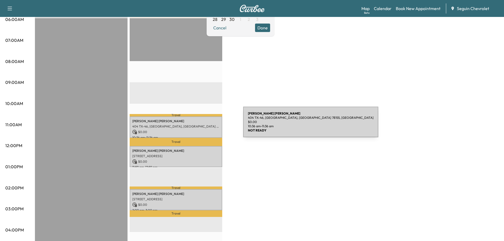
click at [204, 125] on p "404 TX-46, [GEOGRAPHIC_DATA], [GEOGRAPHIC_DATA] 78155, [GEOGRAPHIC_DATA]" at bounding box center [175, 126] width 87 height 4
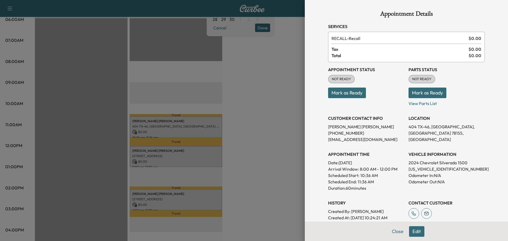
click at [280, 171] on div at bounding box center [254, 120] width 508 height 241
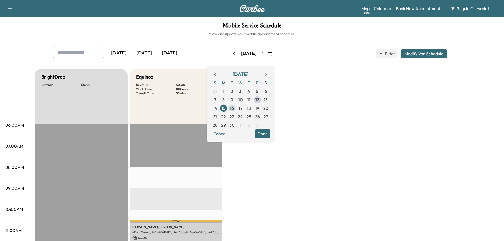
click at [234, 109] on span "16" at bounding box center [232, 108] width 4 height 6
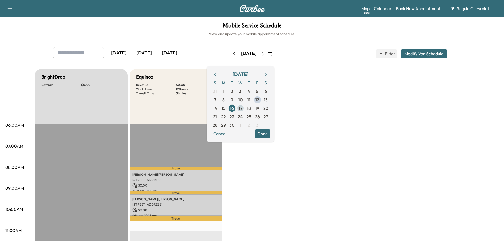
click at [242, 108] on span "17" at bounding box center [241, 108] width 4 height 6
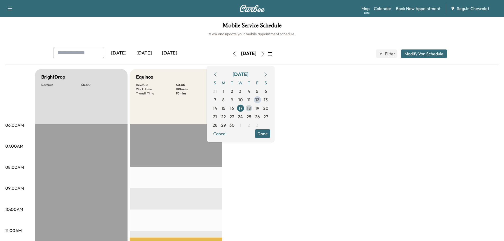
click at [251, 107] on span "18" at bounding box center [249, 108] width 4 height 6
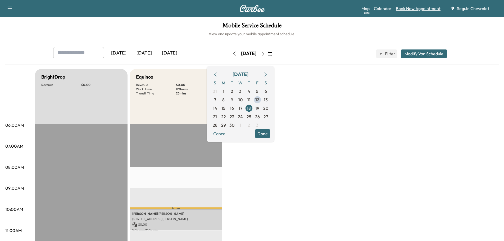
click at [418, 10] on link "Book New Appointment" at bounding box center [418, 8] width 45 height 6
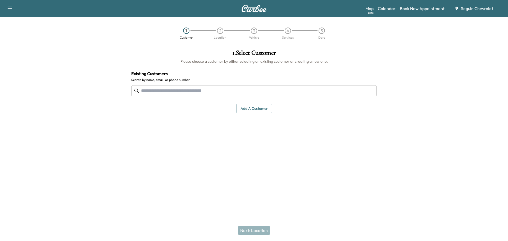
click at [191, 92] on input "text" at bounding box center [254, 90] width 246 height 11
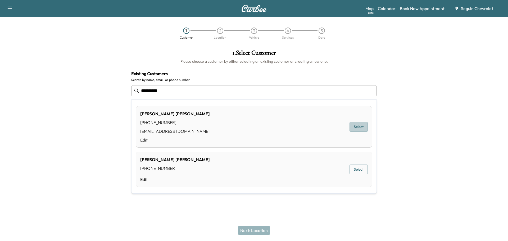
click at [363, 129] on button "Select" at bounding box center [359, 127] width 18 height 10
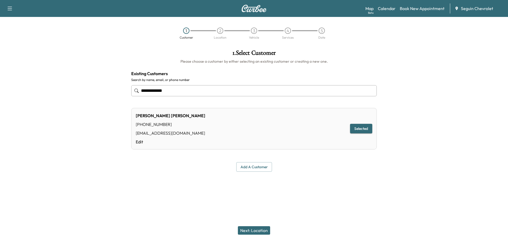
type input "**********"
click at [361, 131] on button "Selected" at bounding box center [361, 129] width 22 height 10
click at [255, 228] on button "Next: Location" at bounding box center [254, 230] width 32 height 8
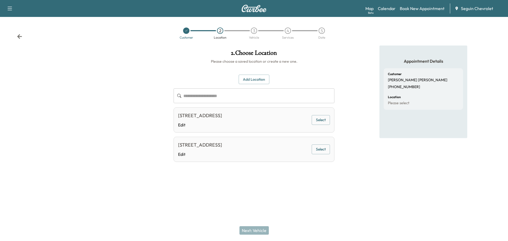
click at [322, 120] on button "Select" at bounding box center [321, 120] width 18 height 10
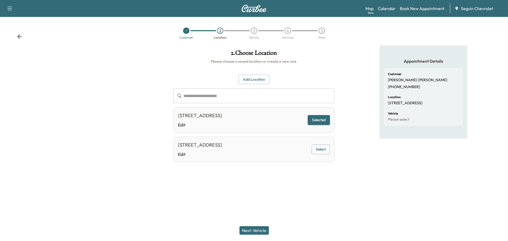
click at [255, 232] on button "Next: Vehicle" at bounding box center [254, 230] width 29 height 8
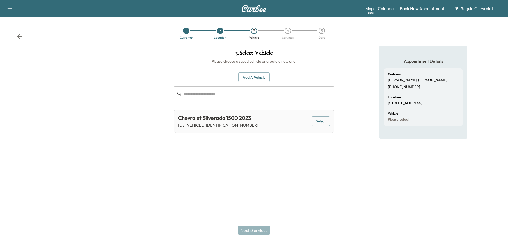
click at [322, 120] on button "Select" at bounding box center [321, 121] width 18 height 10
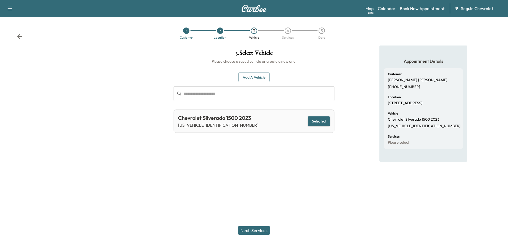
click at [259, 229] on button "Next: Services" at bounding box center [254, 230] width 32 height 8
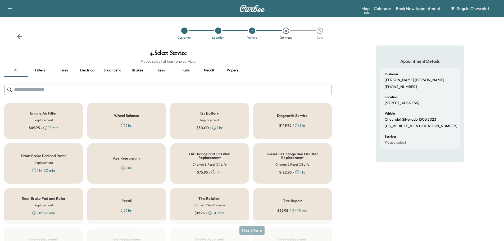
click at [145, 211] on div "Recall 1 hr" at bounding box center [126, 206] width 79 height 37
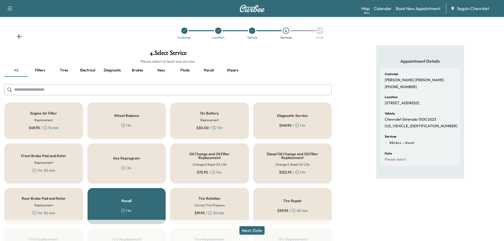
click at [262, 230] on button "Next: Date" at bounding box center [252, 230] width 25 height 8
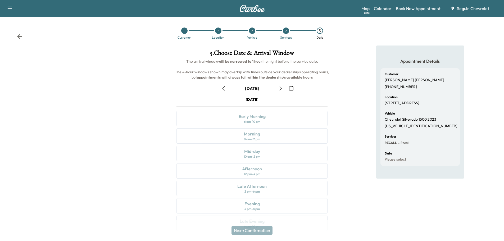
click at [291, 87] on icon "button" at bounding box center [291, 88] width 4 height 4
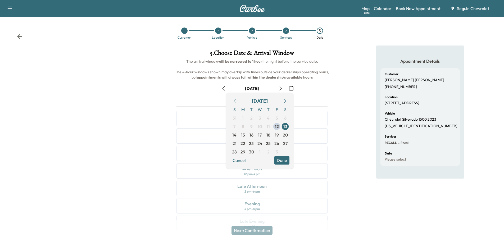
click at [283, 99] on button "button" at bounding box center [285, 101] width 9 height 8
click at [268, 135] on span "16" at bounding box center [269, 135] width 4 height 6
click at [283, 159] on button "Done" at bounding box center [281, 160] width 15 height 8
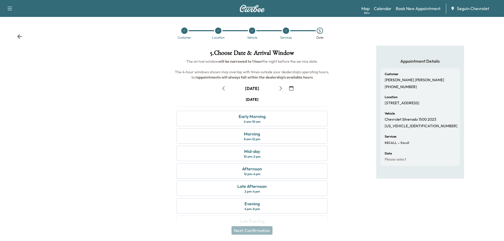
scroll to position [13, 0]
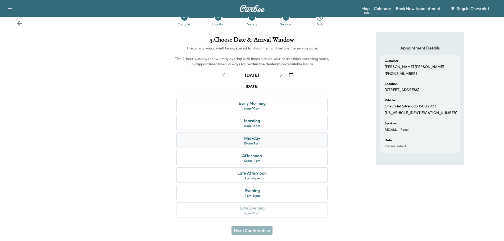
click at [265, 138] on div "Mid-day 10 am - 2 pm" at bounding box center [252, 140] width 151 height 15
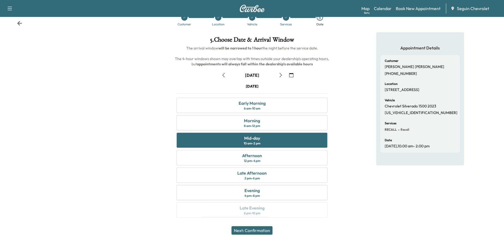
click at [260, 229] on button "Next: Confirmation" at bounding box center [252, 230] width 41 height 8
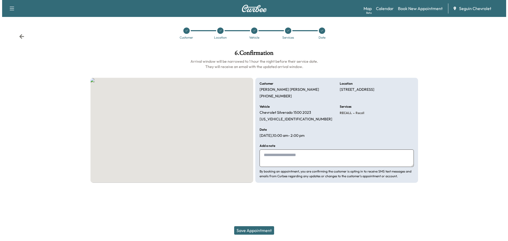
scroll to position [0, 0]
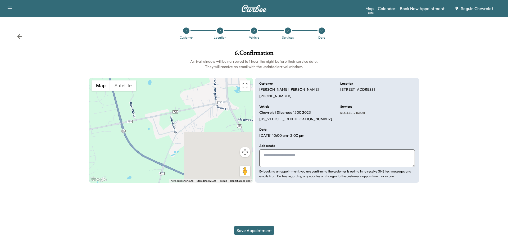
click at [279, 156] on textarea at bounding box center [337, 158] width 156 height 17
type textarea "*"
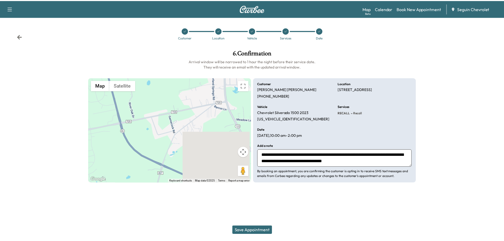
scroll to position [4, 0]
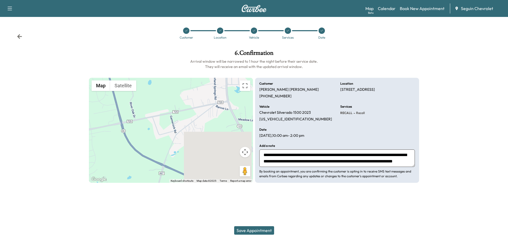
type textarea "**********"
click at [256, 230] on button "Save Appointment" at bounding box center [254, 230] width 40 height 8
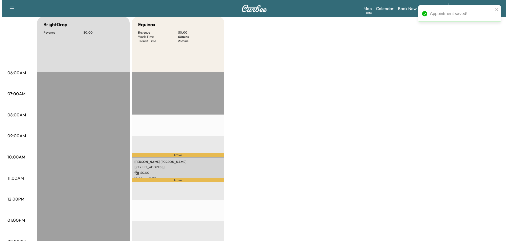
scroll to position [53, 0]
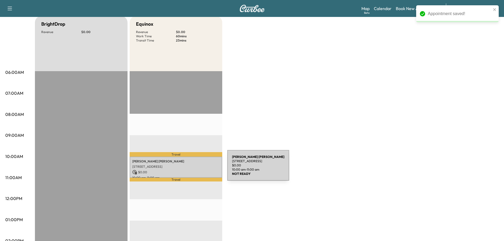
click at [188, 170] on p "$ 0.00" at bounding box center [175, 172] width 87 height 5
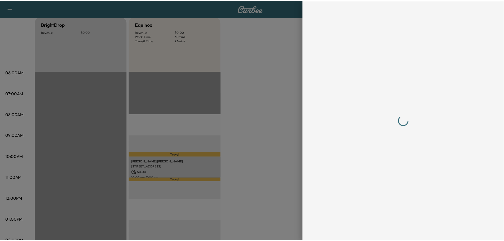
scroll to position [0, 0]
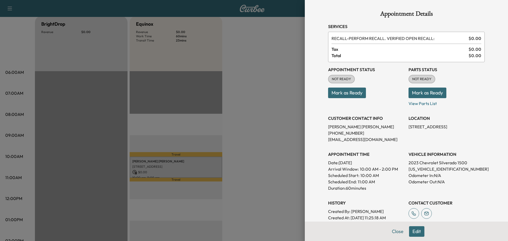
click at [259, 124] on div at bounding box center [254, 120] width 508 height 241
